Goal: Check status: Check status

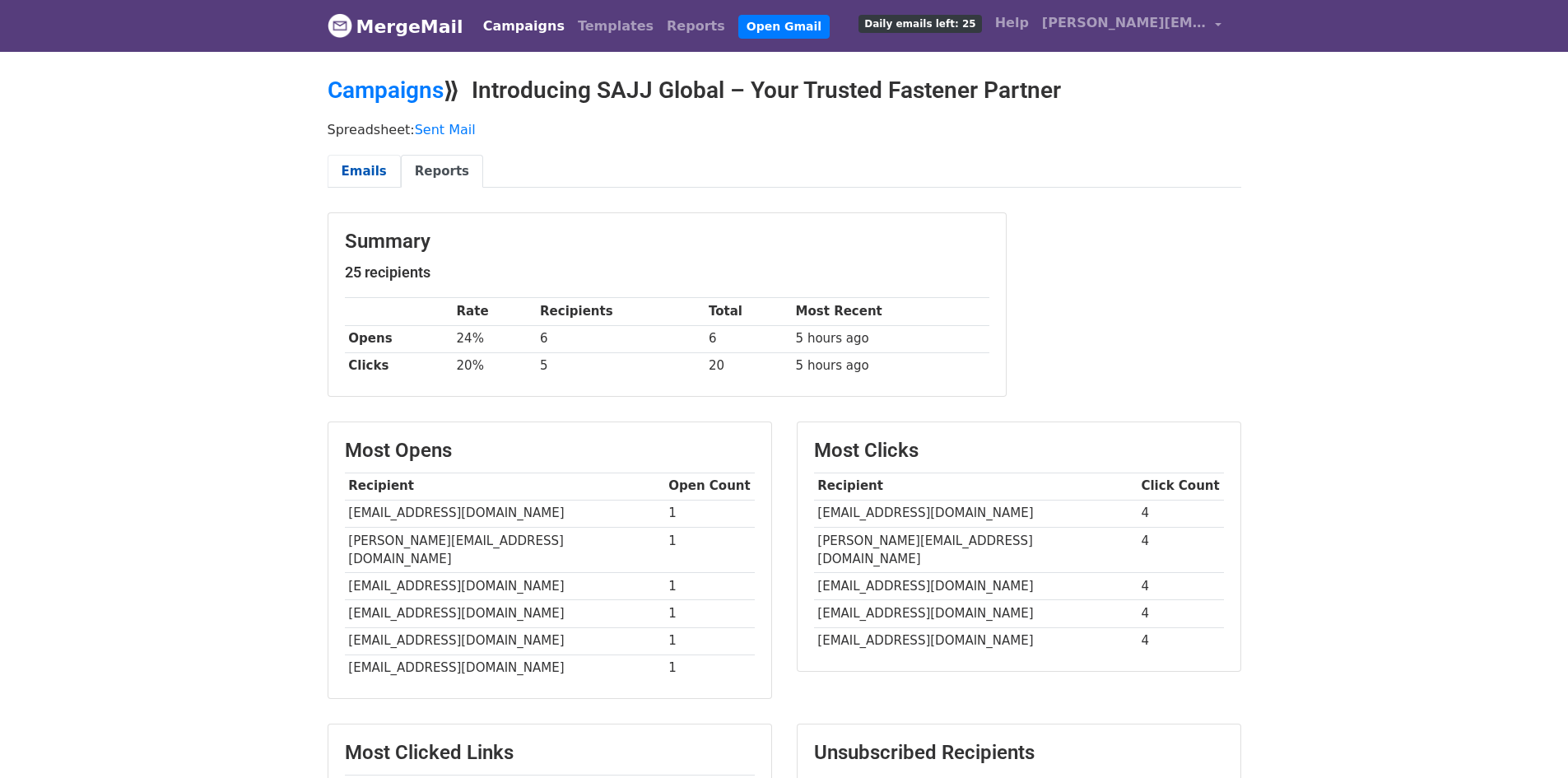
click at [357, 160] on link "Emails" at bounding box center [363, 171] width 73 height 33
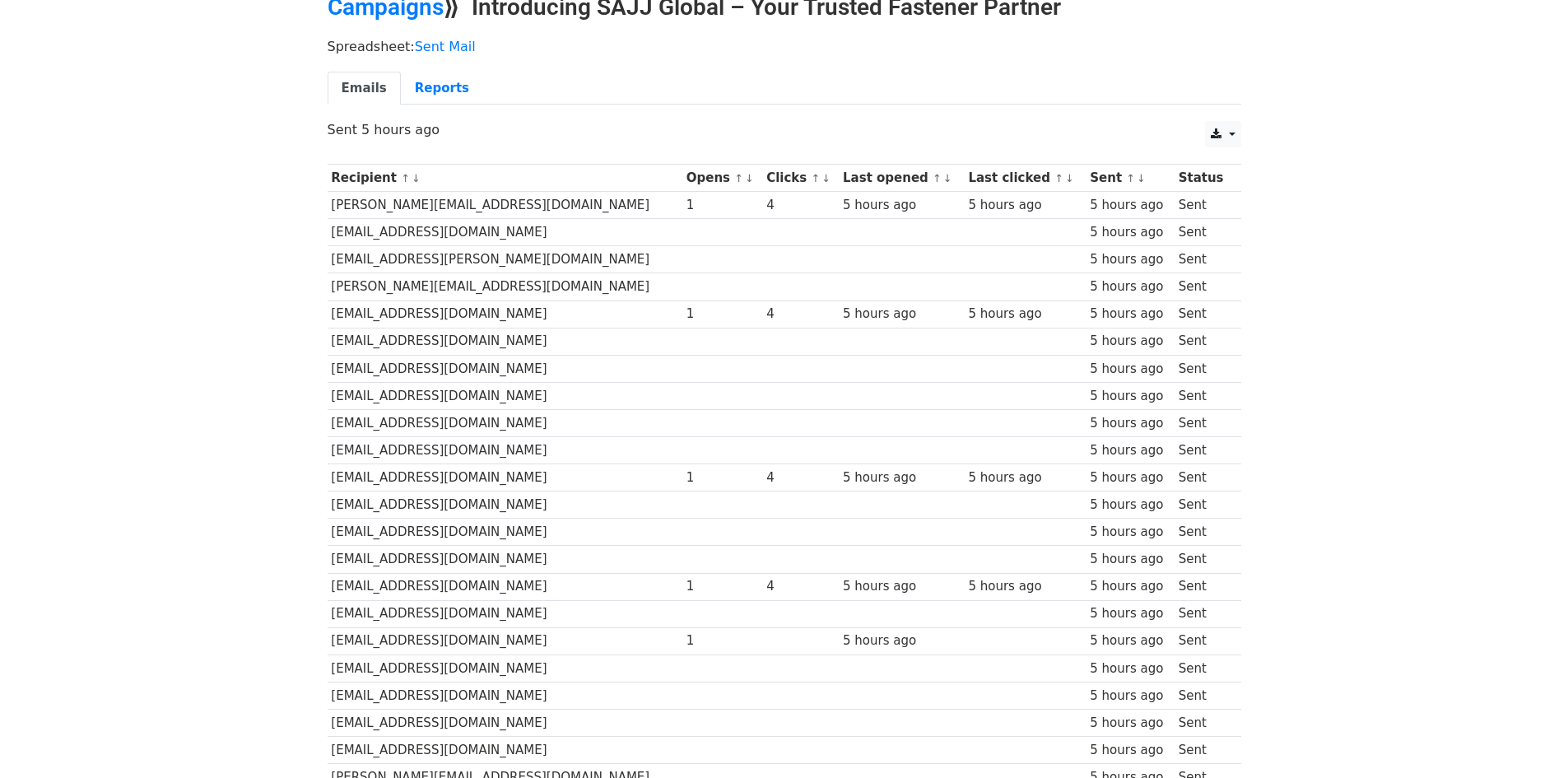
scroll to position [76, 0]
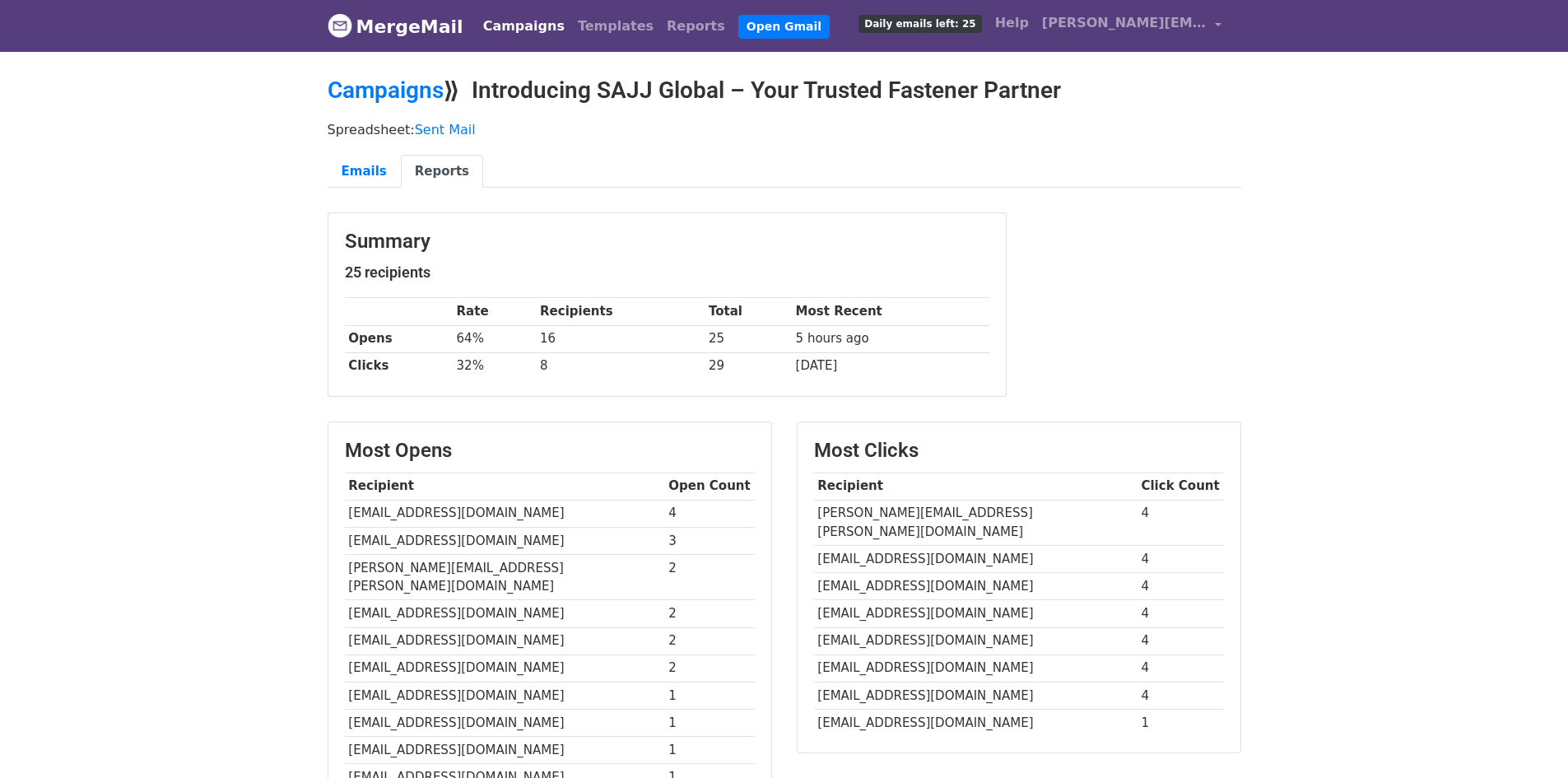
click at [418, 170] on link "Reports" at bounding box center [442, 171] width 82 height 33
click at [367, 165] on link "Emails" at bounding box center [363, 171] width 73 height 33
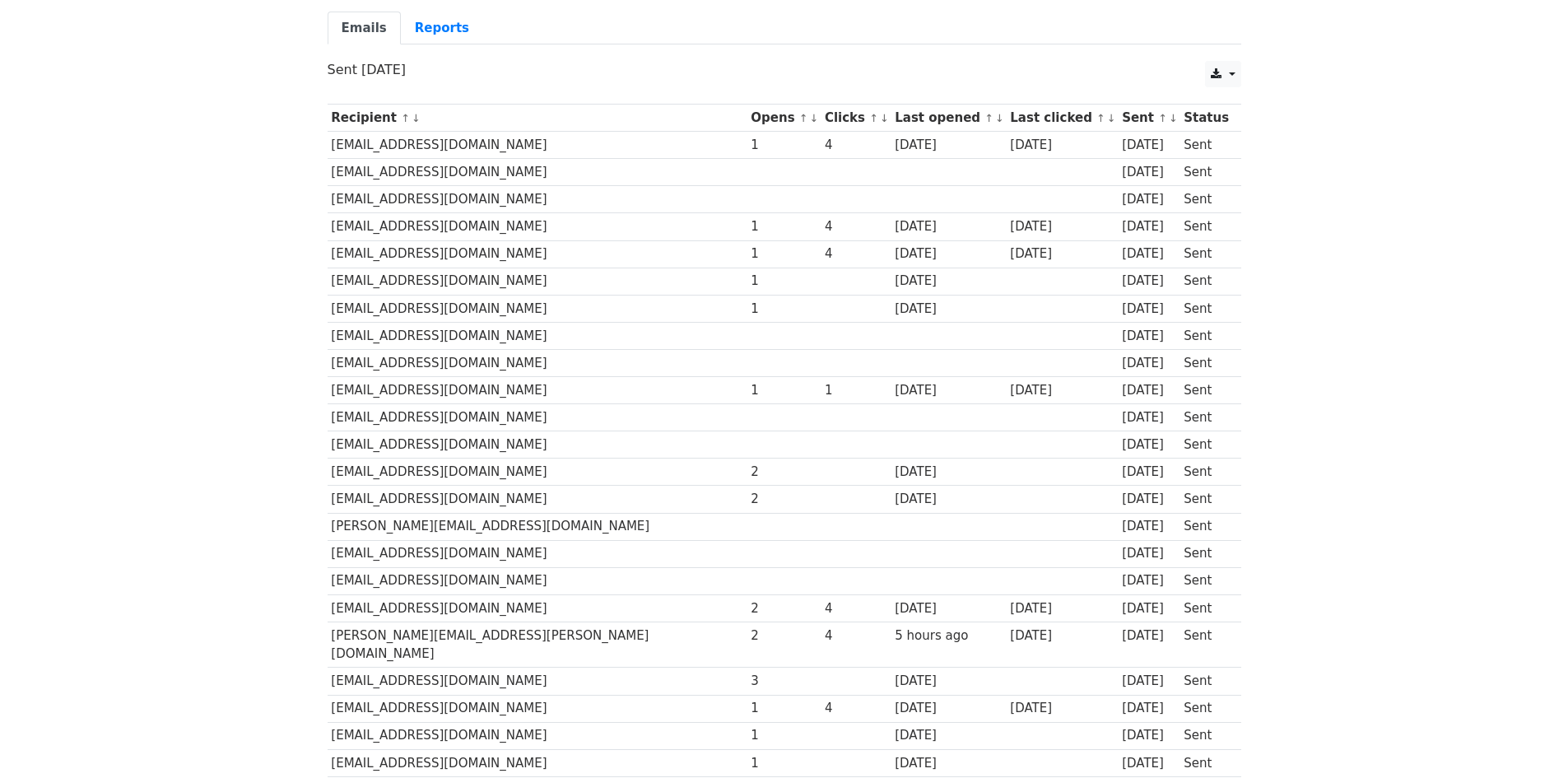
scroll to position [76, 0]
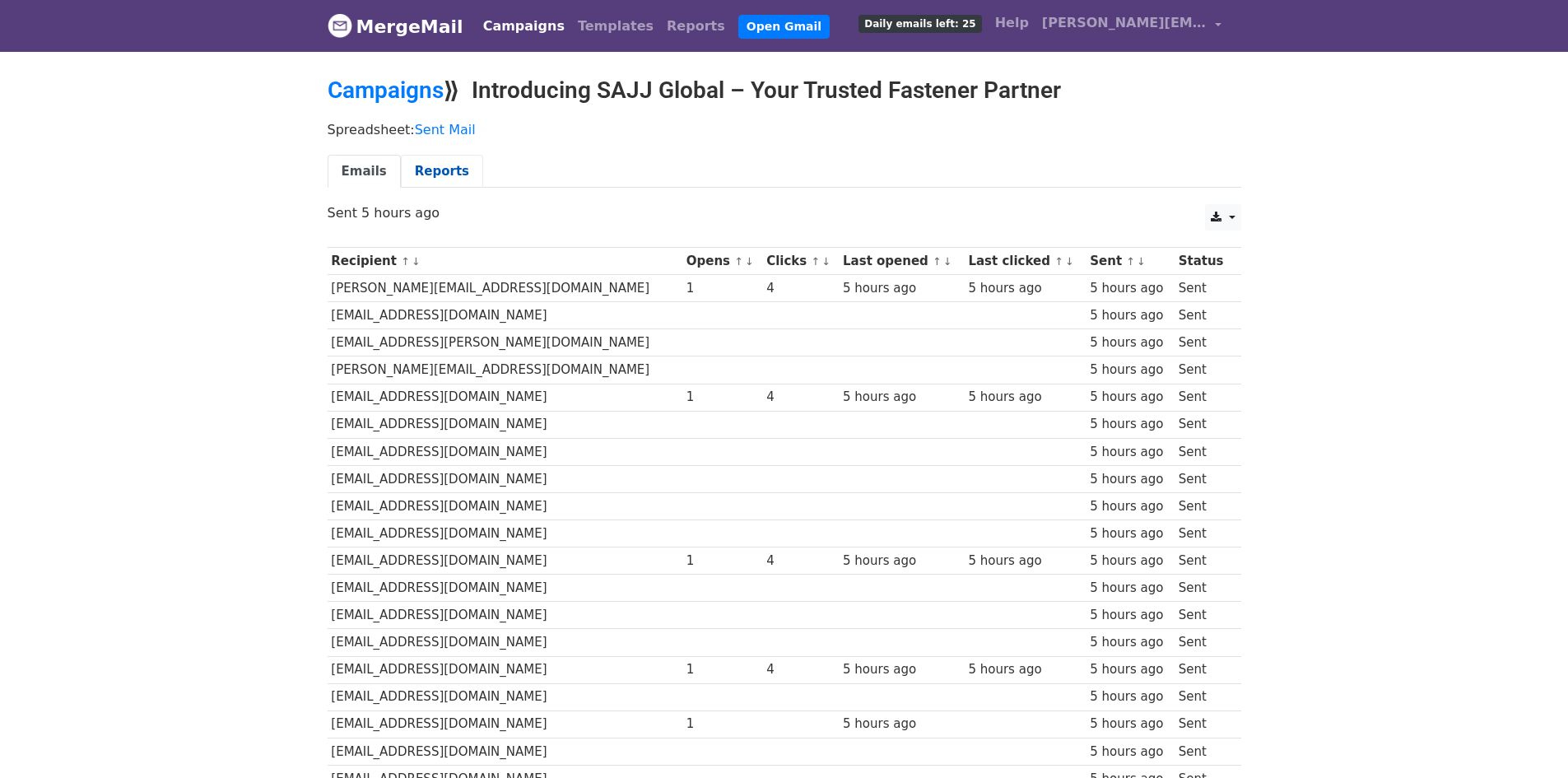
click at [442, 155] on link "Reports" at bounding box center [442, 171] width 82 height 33
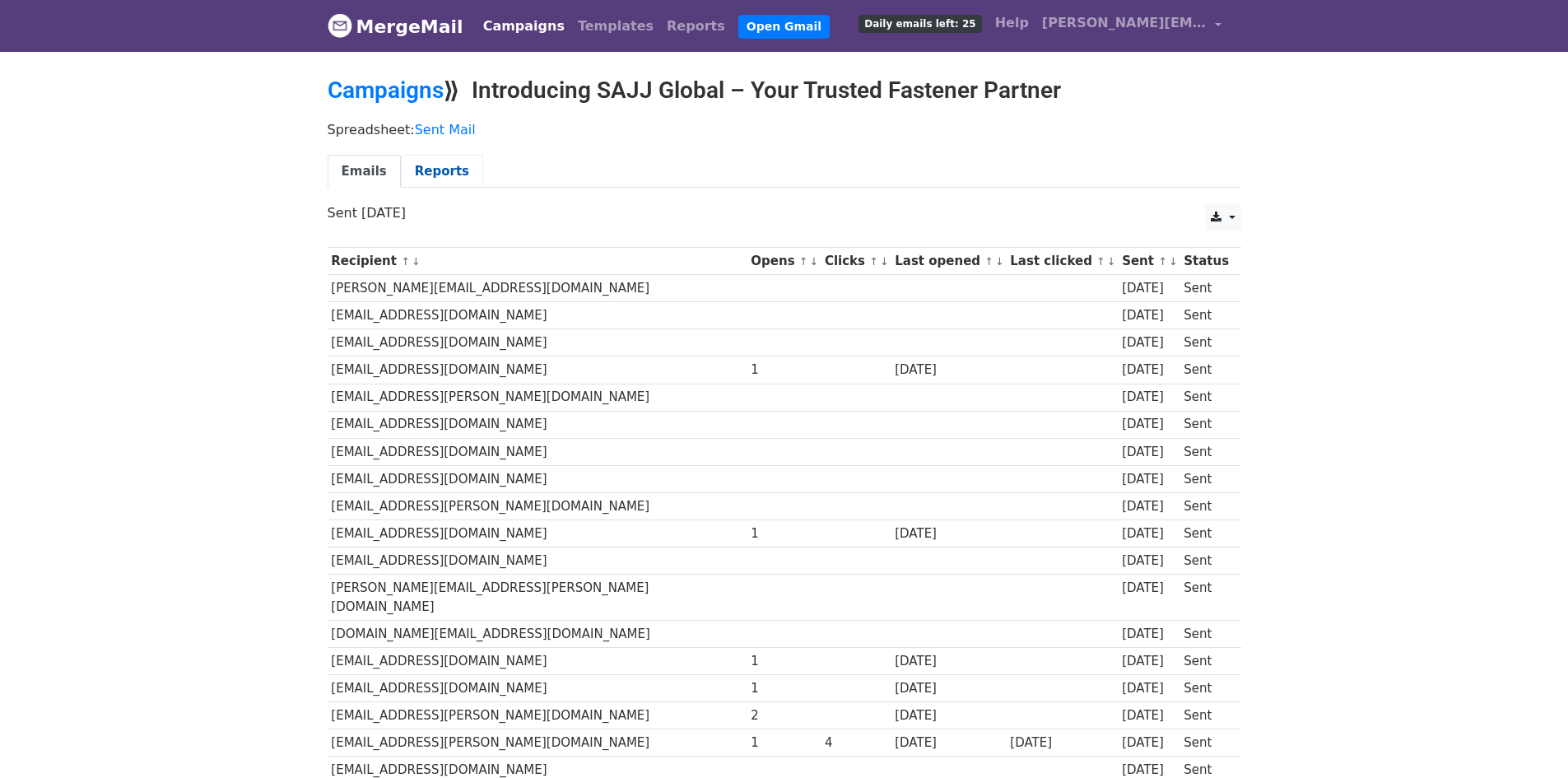
click at [423, 179] on link "Reports" at bounding box center [442, 171] width 82 height 33
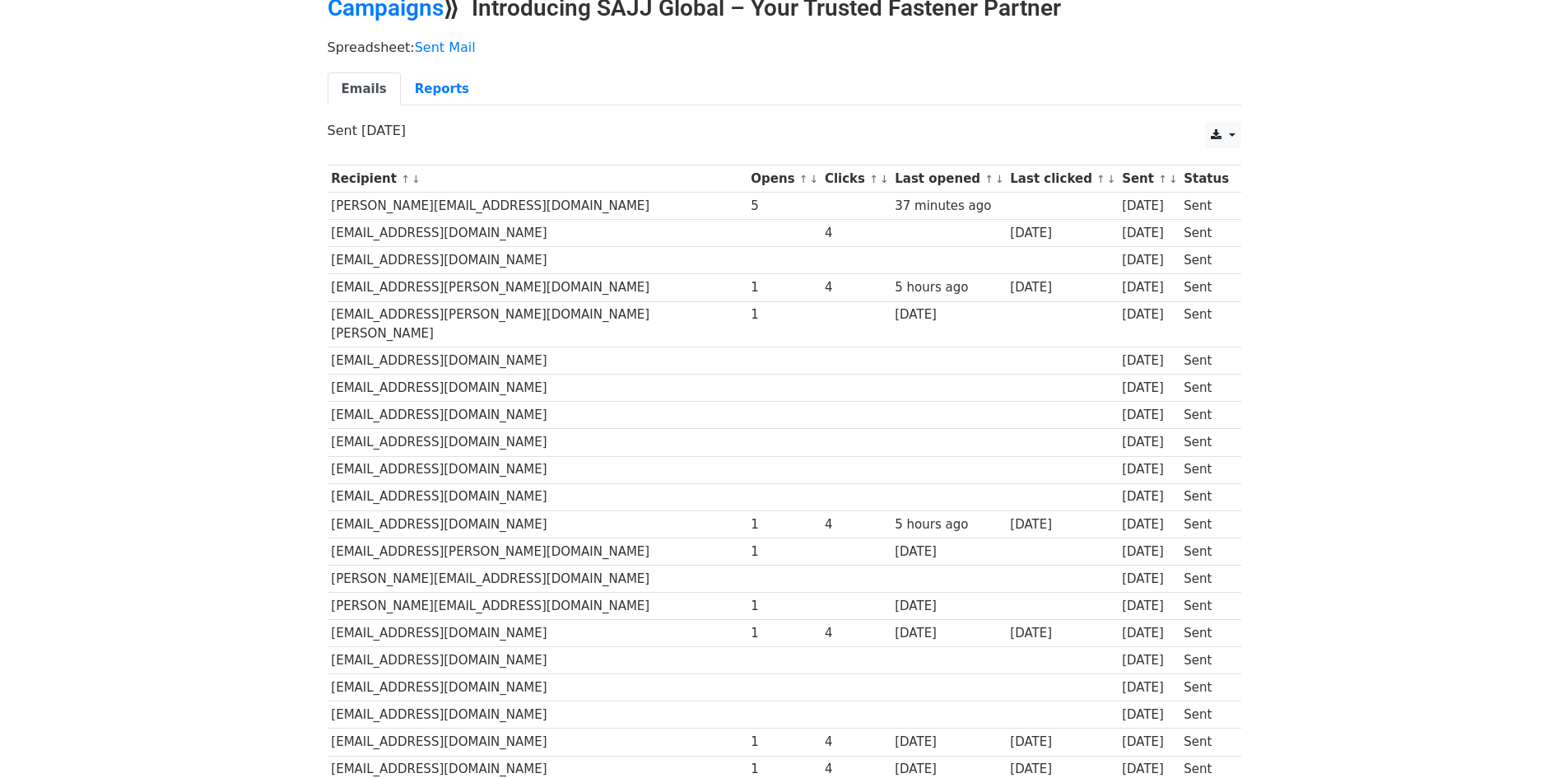
scroll to position [76, 0]
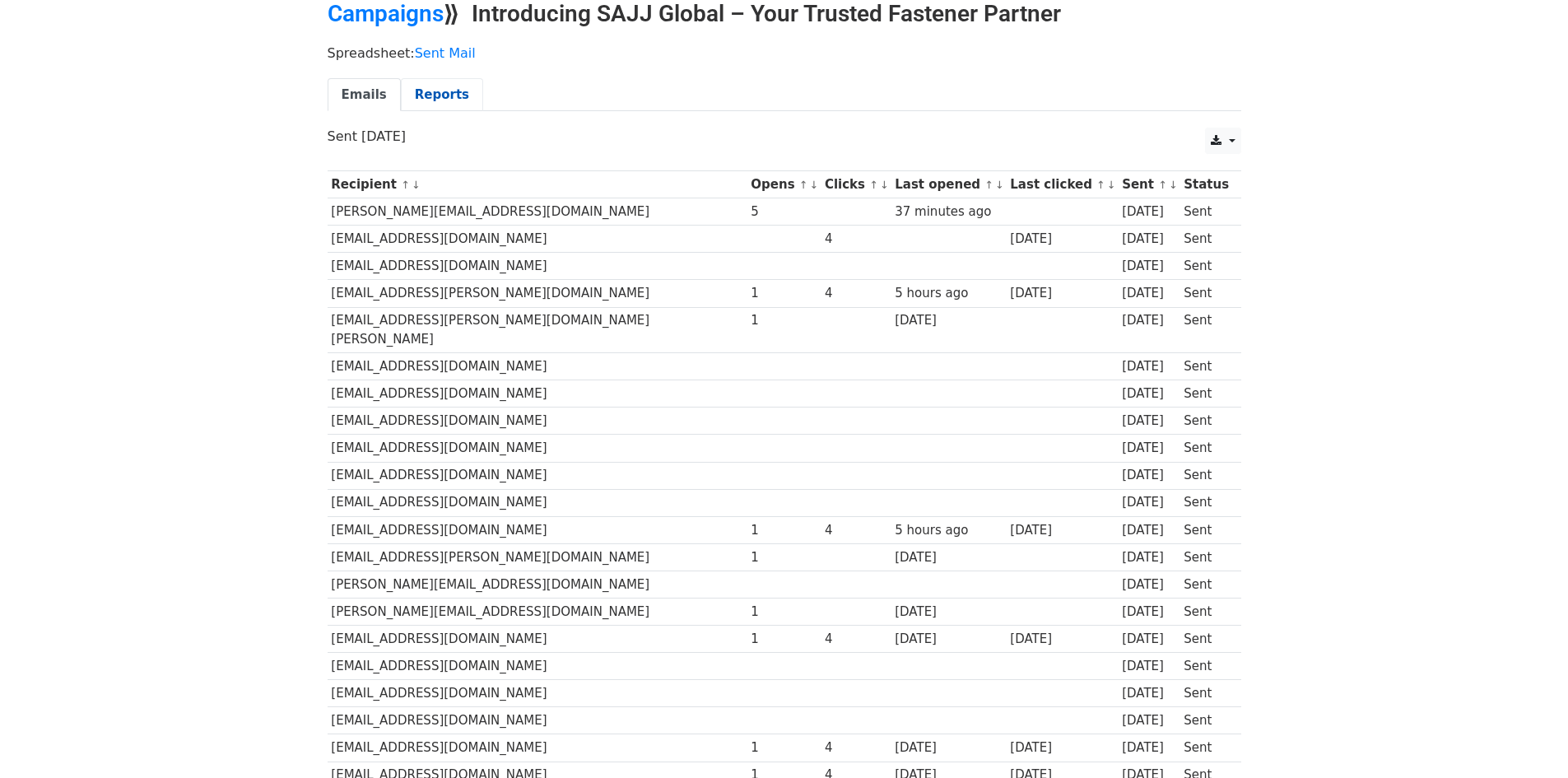
click at [427, 106] on link "Reports" at bounding box center [442, 94] width 82 height 33
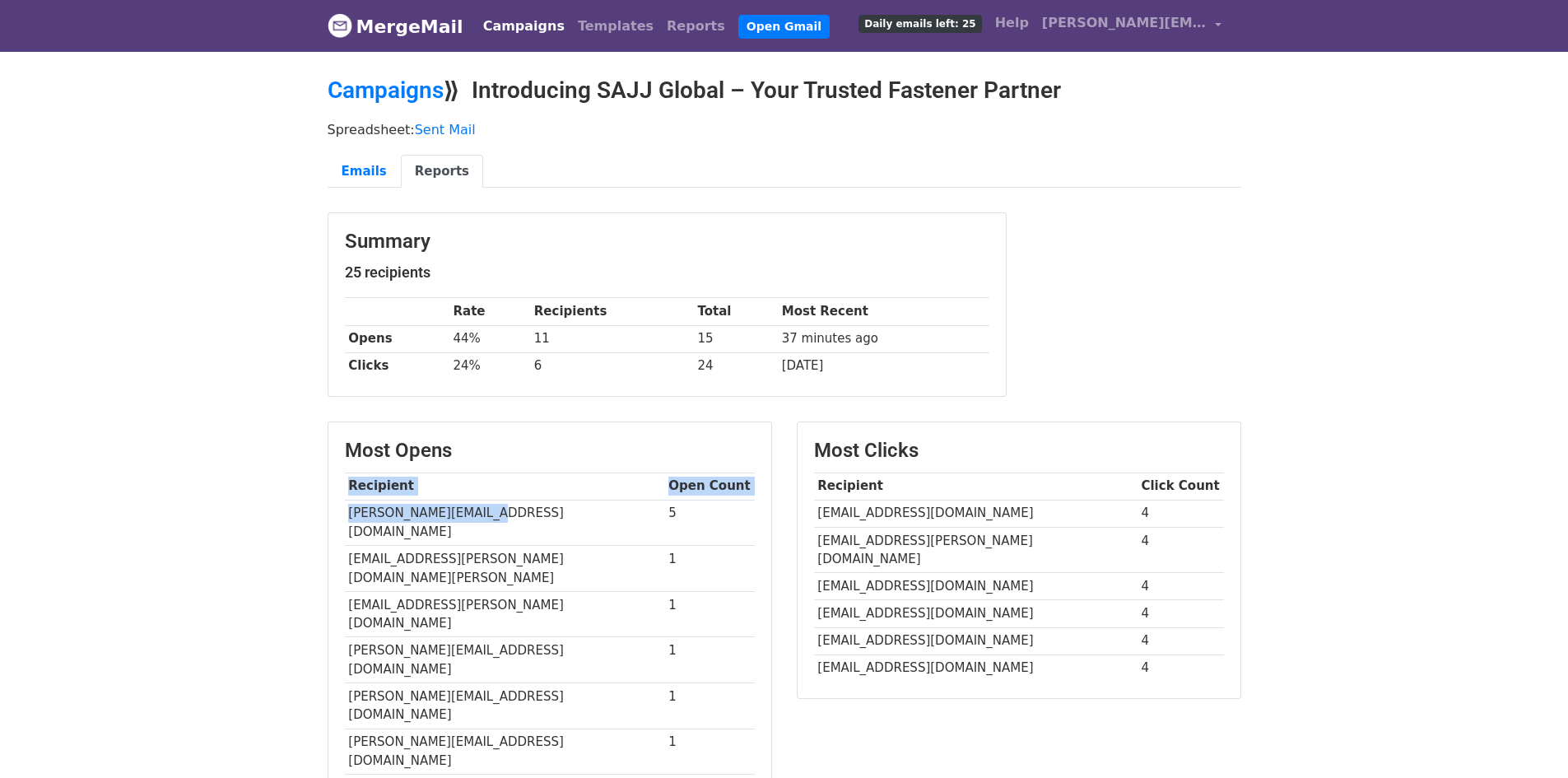
drag, startPoint x: 505, startPoint y: 515, endPoint x: 343, endPoint y: 515, distance: 162.0
click at [343, 515] on div "Most Opens Recipient Open Count a.vogel@anhoelcher.de 5 info@kronenberg-eduard.…" at bounding box center [550, 671] width 443 height 496
click at [435, 513] on td "a.vogel@anhoelcher.de" at bounding box center [504, 523] width 320 height 46
click at [483, 516] on td "a.vogel@anhoelcher.de" at bounding box center [504, 523] width 320 height 46
drag, startPoint x: 482, startPoint y: 512, endPoint x: 351, endPoint y: 518, distance: 131.1
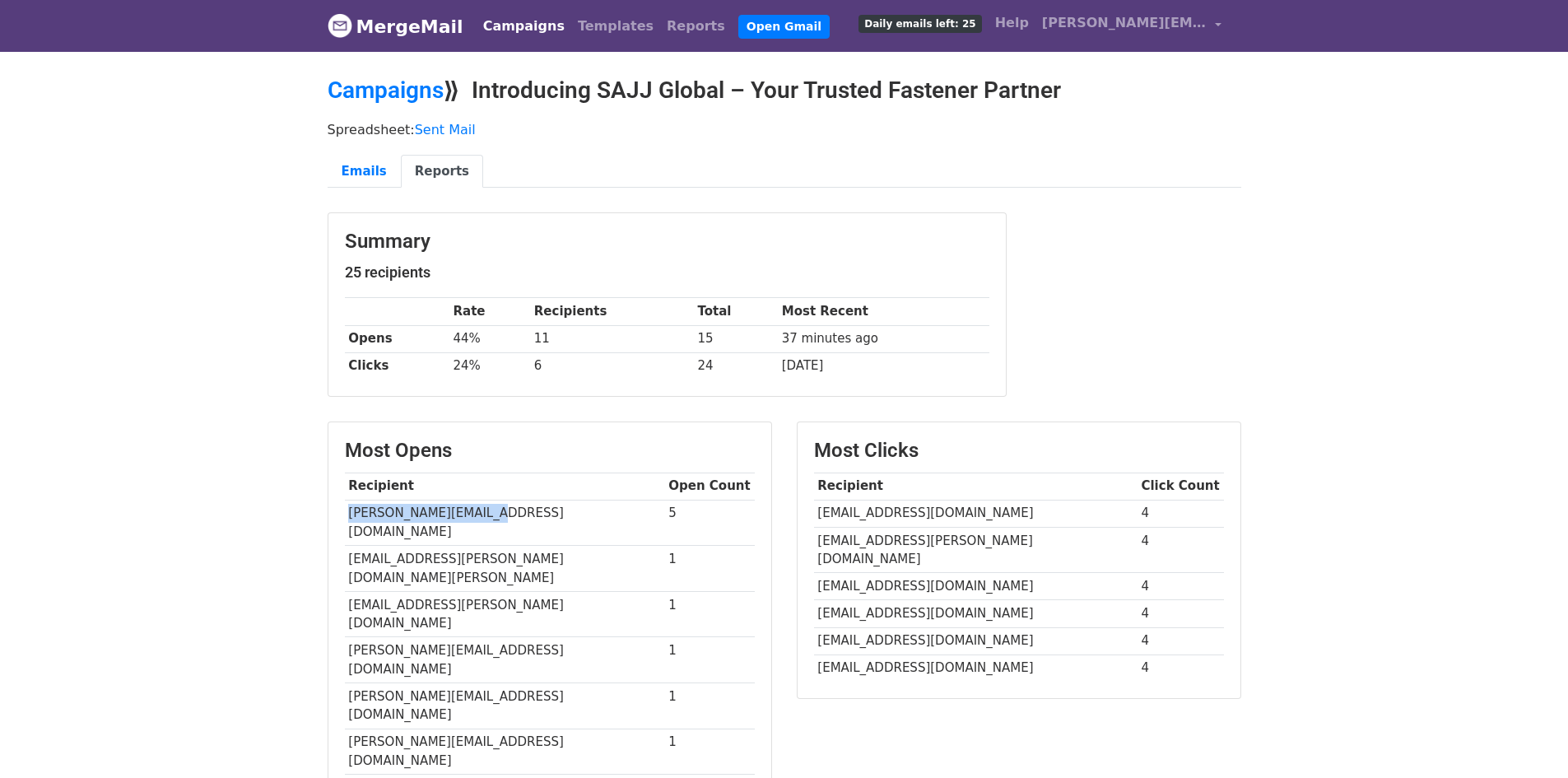
click at [351, 518] on td "a.vogel@anhoelcher.de" at bounding box center [504, 523] width 320 height 46
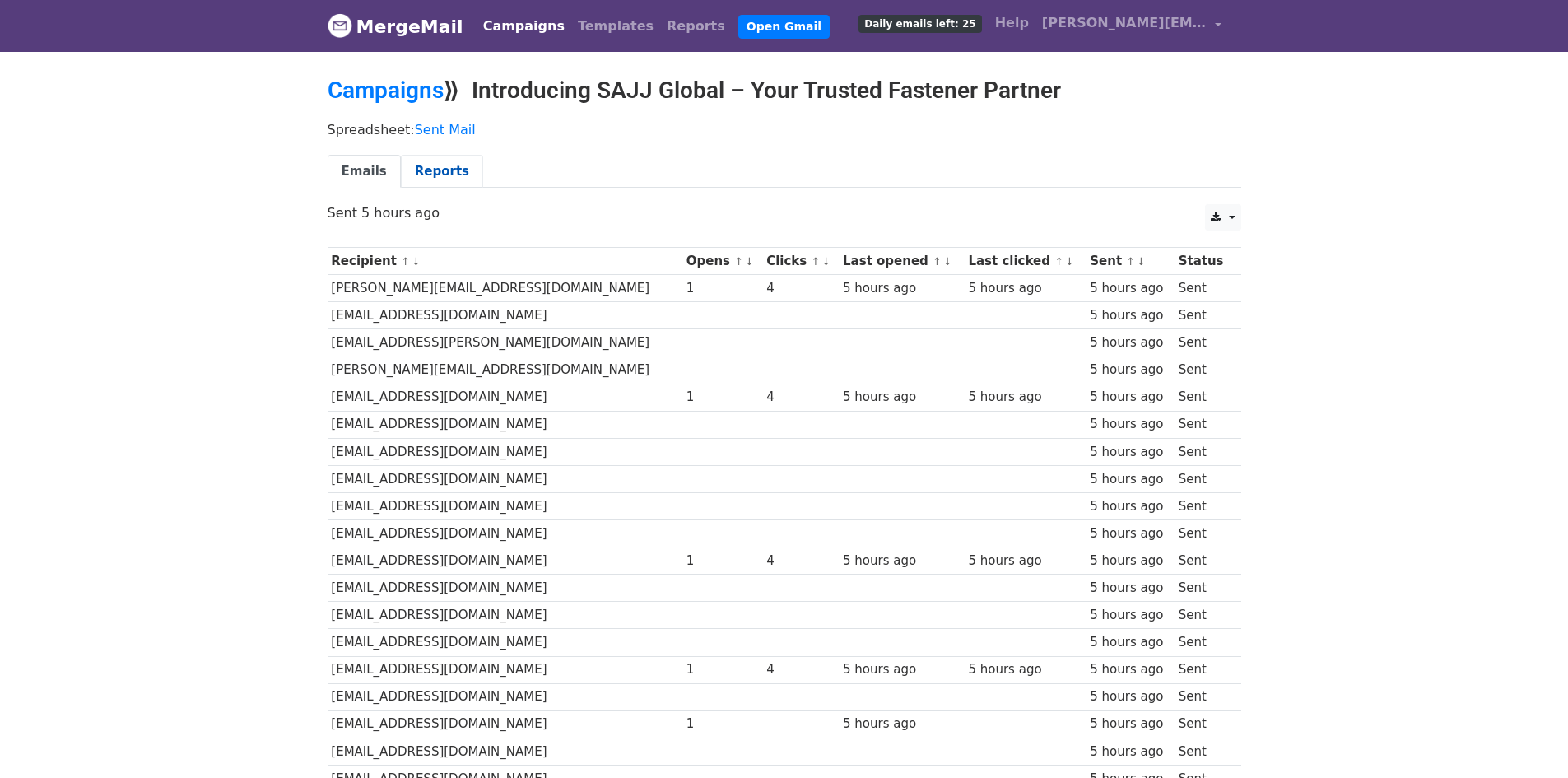
click at [455, 186] on link "Reports" at bounding box center [442, 171] width 82 height 33
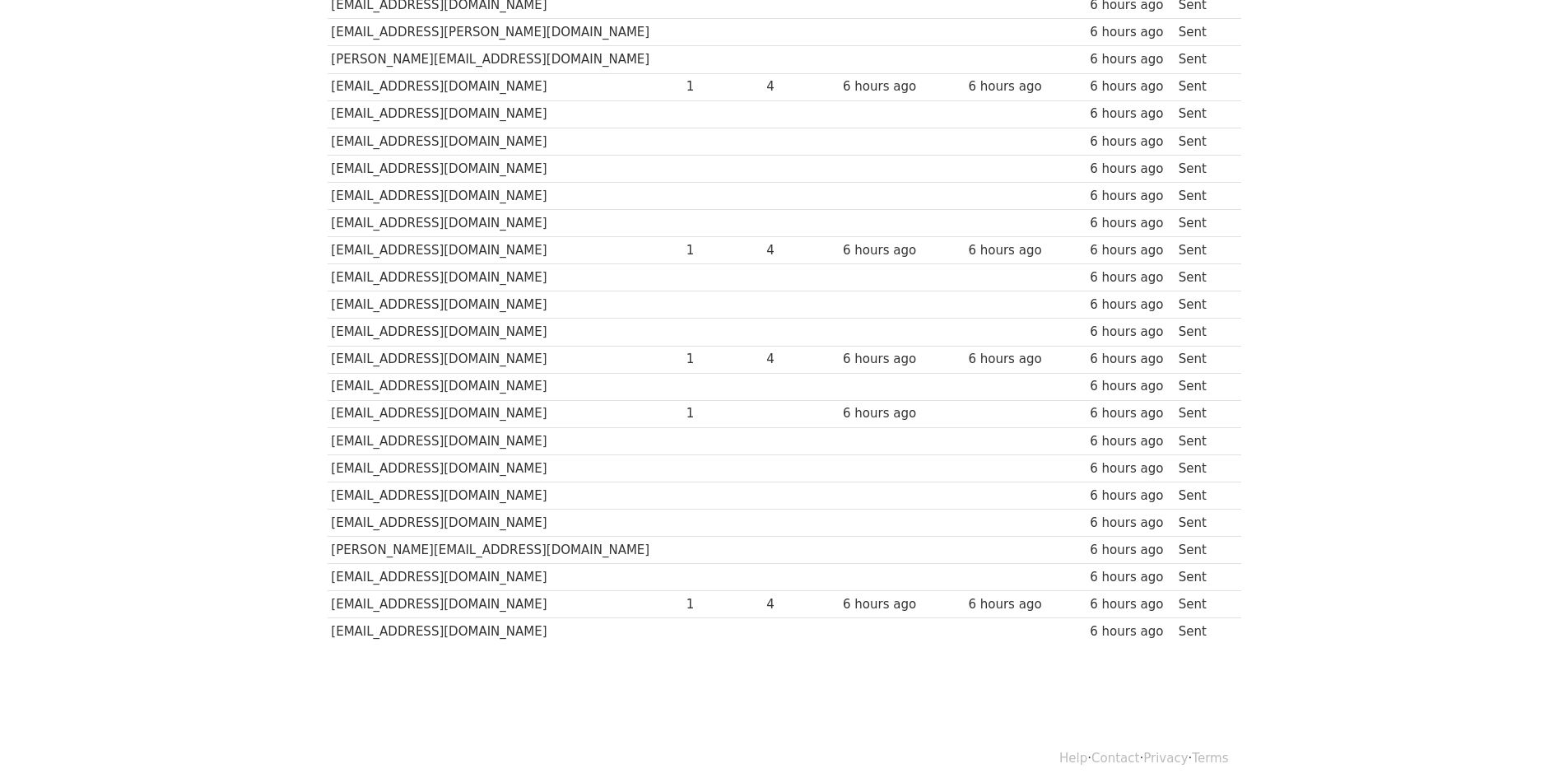
scroll to position [323, 0]
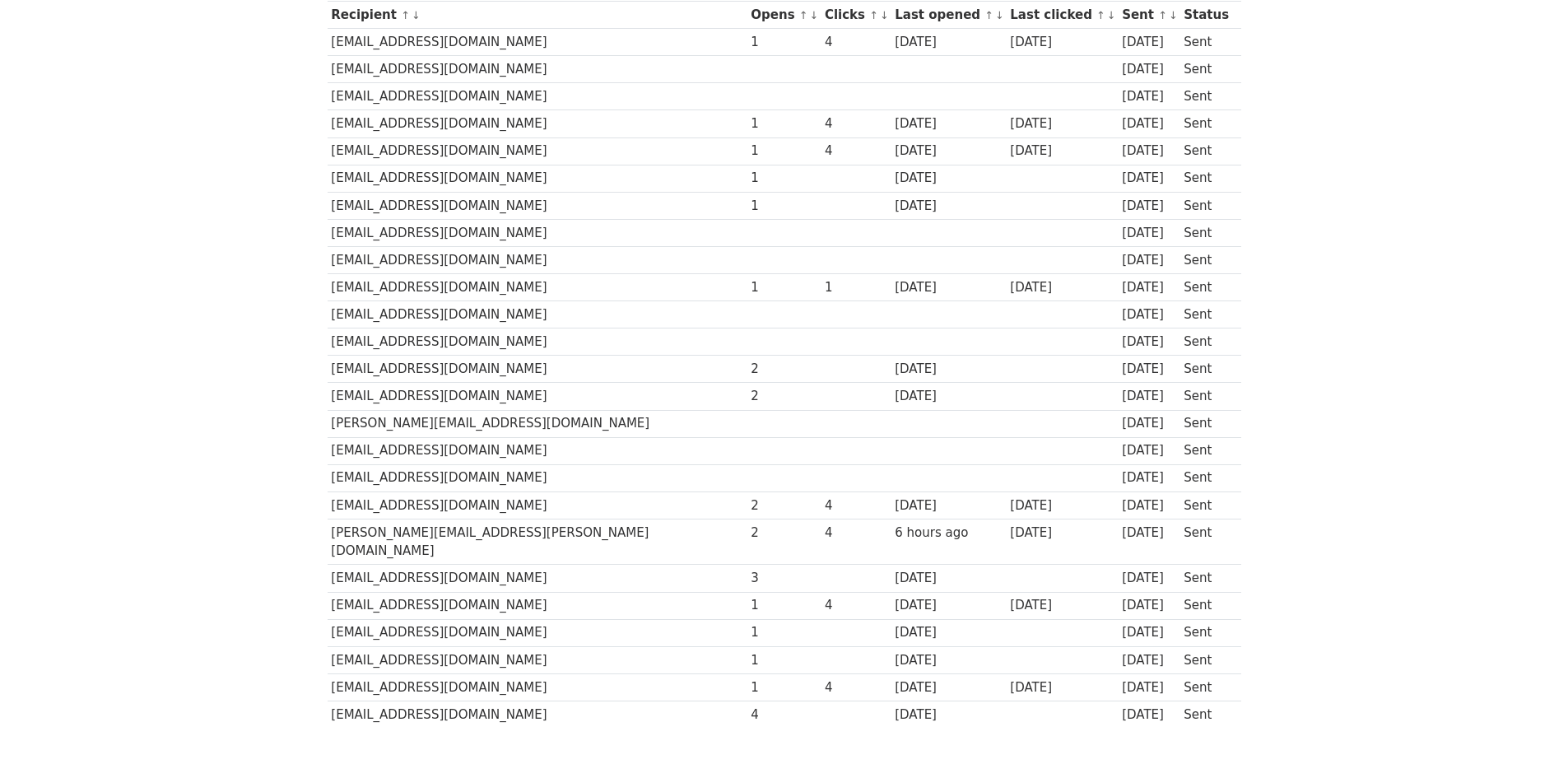
scroll to position [247, 0]
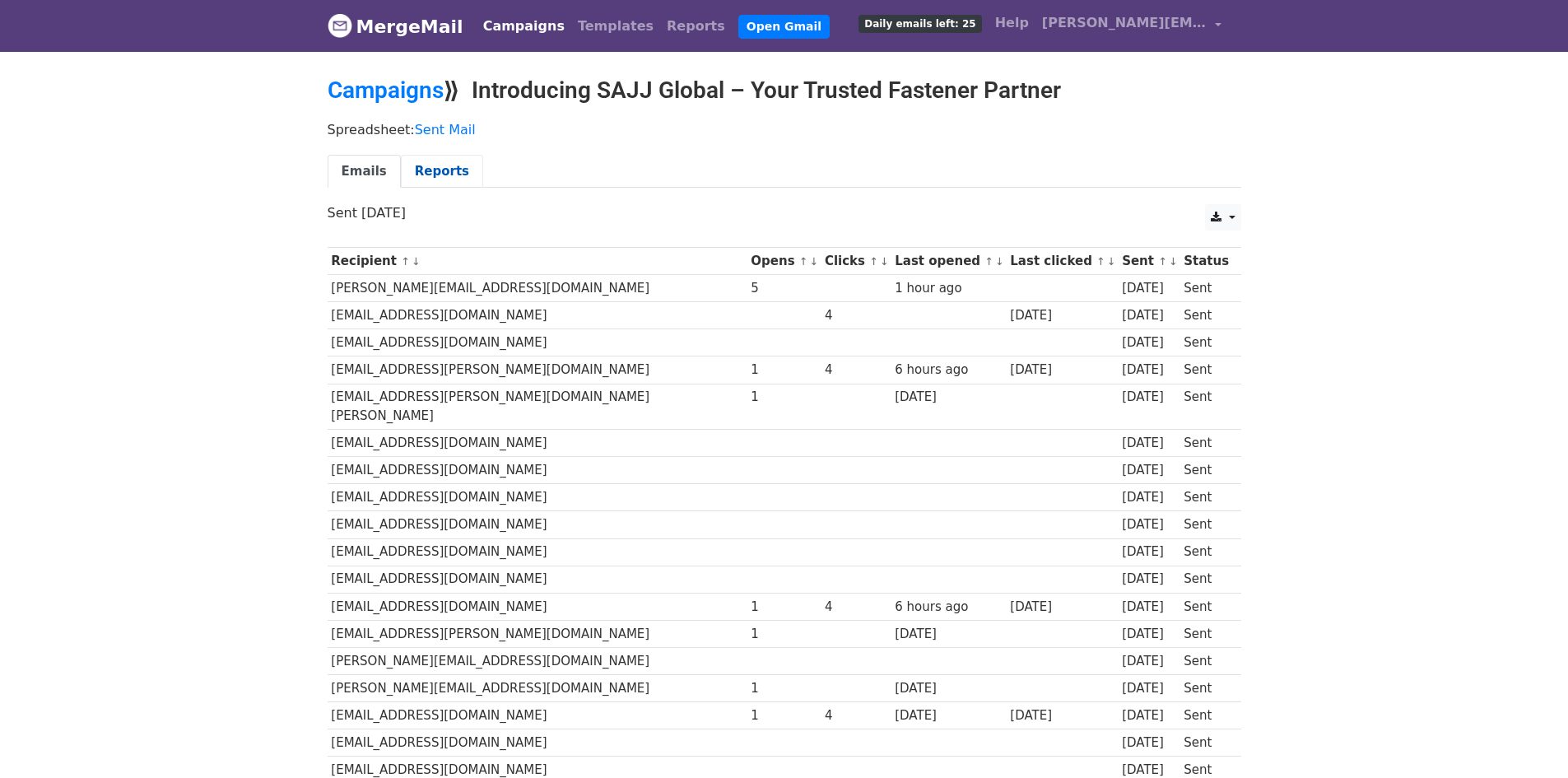
click at [435, 169] on link "Reports" at bounding box center [442, 171] width 82 height 33
